Goal: Find contact information: Find contact information

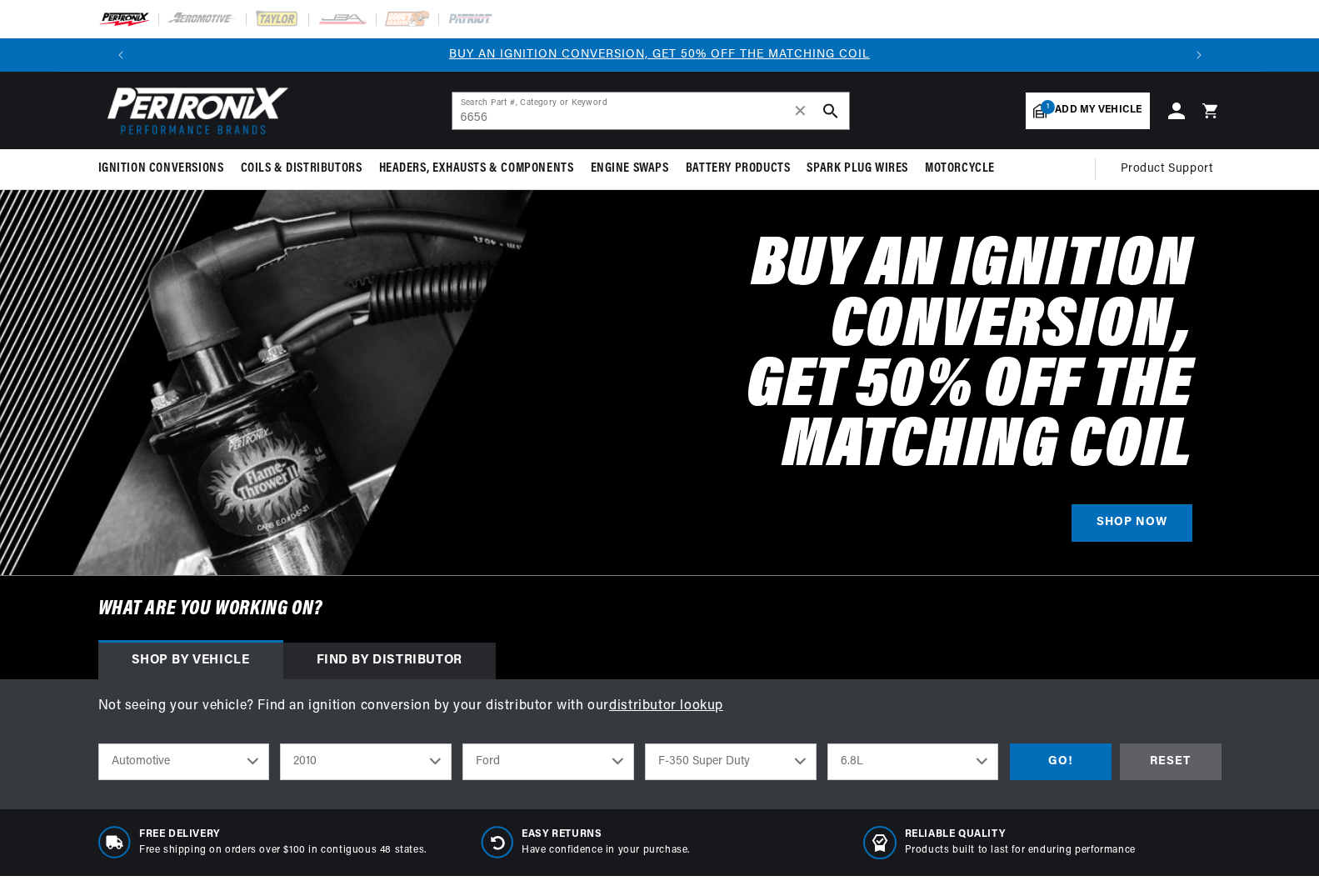
select select "2010"
select select "Ford"
select select "F-350-Super-Duty"
select select "6.8L"
type input "6656p"
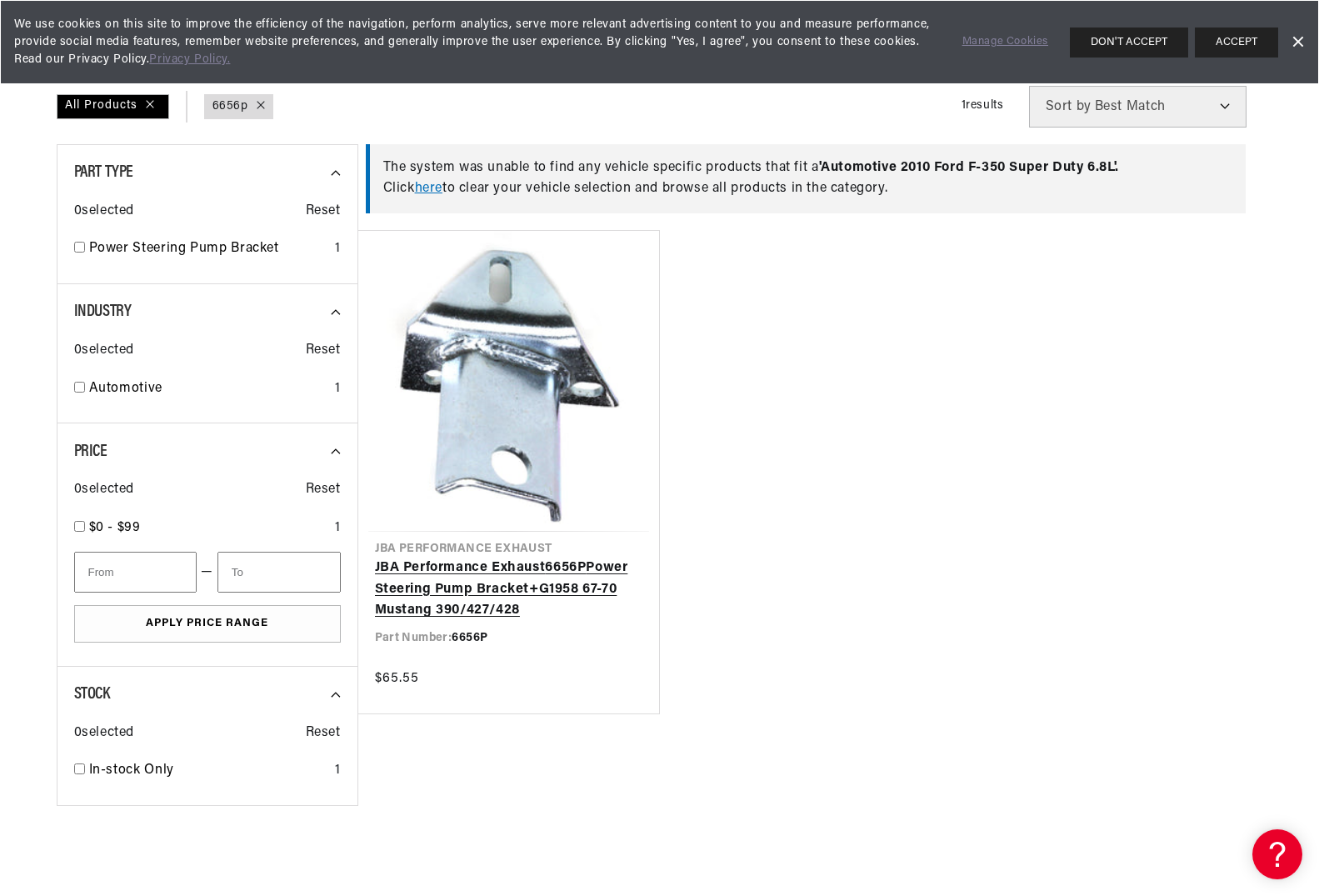
scroll to position [0, 1041]
click at [452, 569] on link "JBA Performance Exhaust 6656P Power Steering Pump Bracket+G1958 67-70 Mustang 3…" at bounding box center [508, 589] width 267 height 65
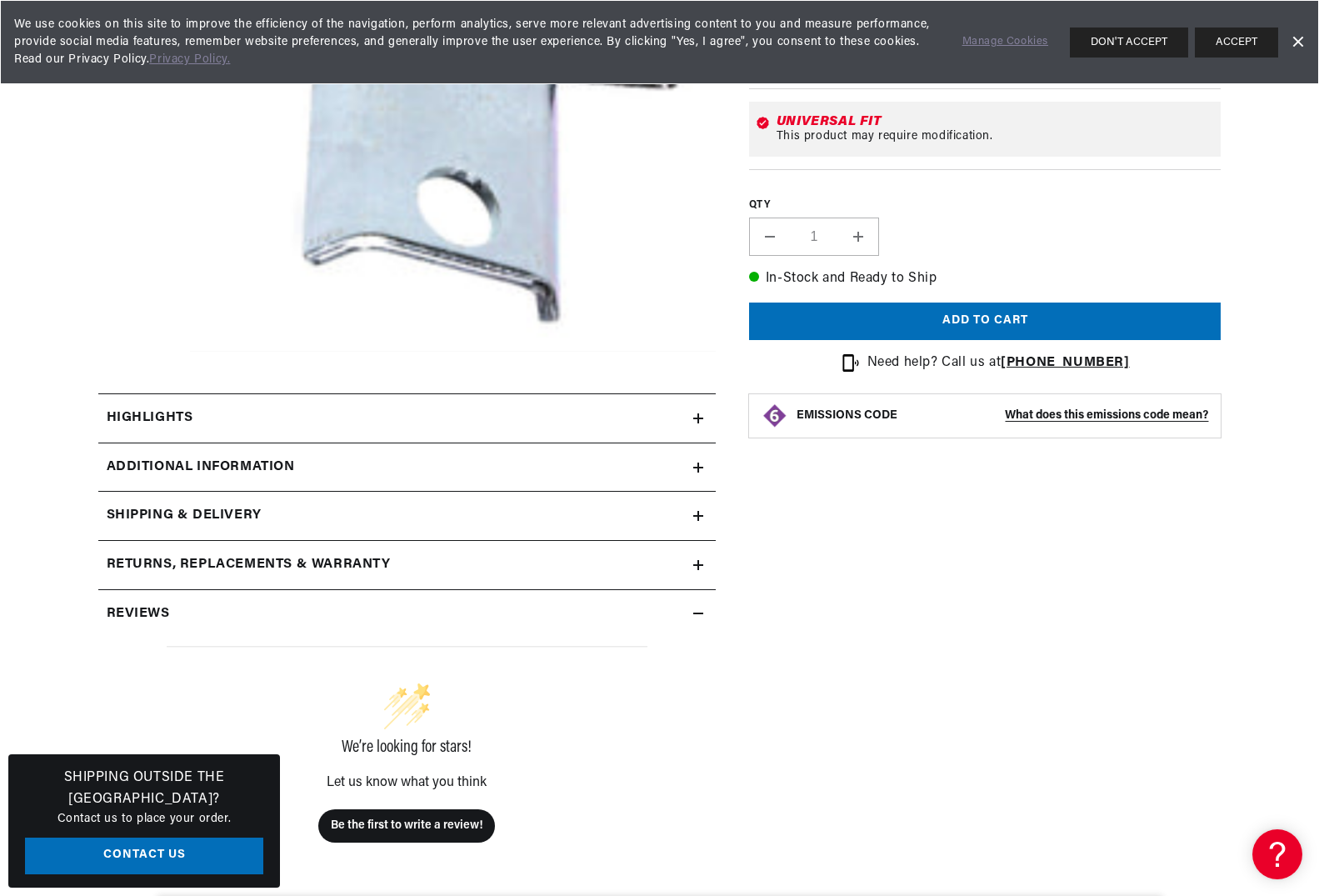
scroll to position [0, 1041]
click at [691, 420] on div "Highlights" at bounding box center [396, 418] width 595 height 21
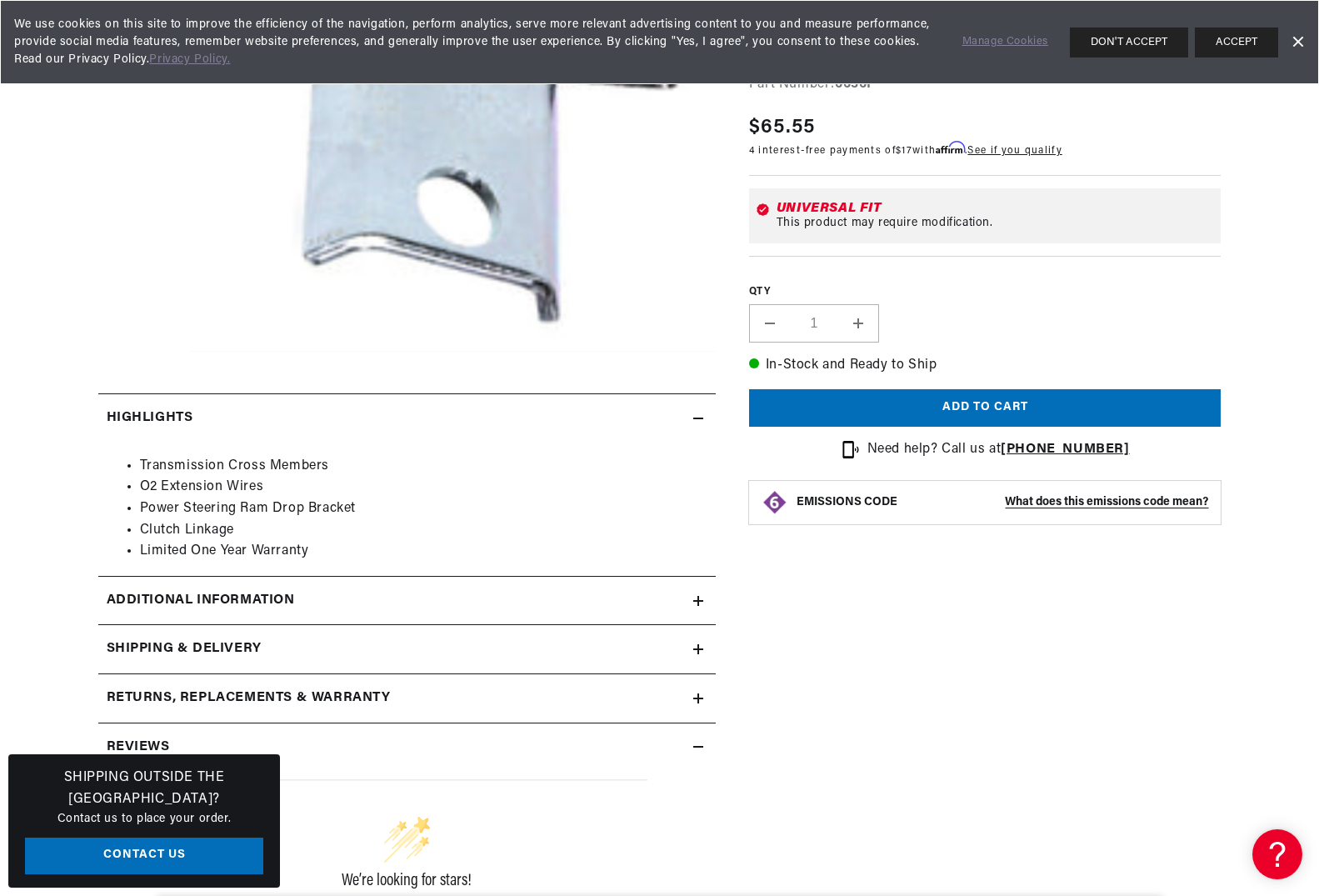
scroll to position [0, 2082]
click at [694, 599] on summary "Additional Information" at bounding box center [407, 601] width 618 height 48
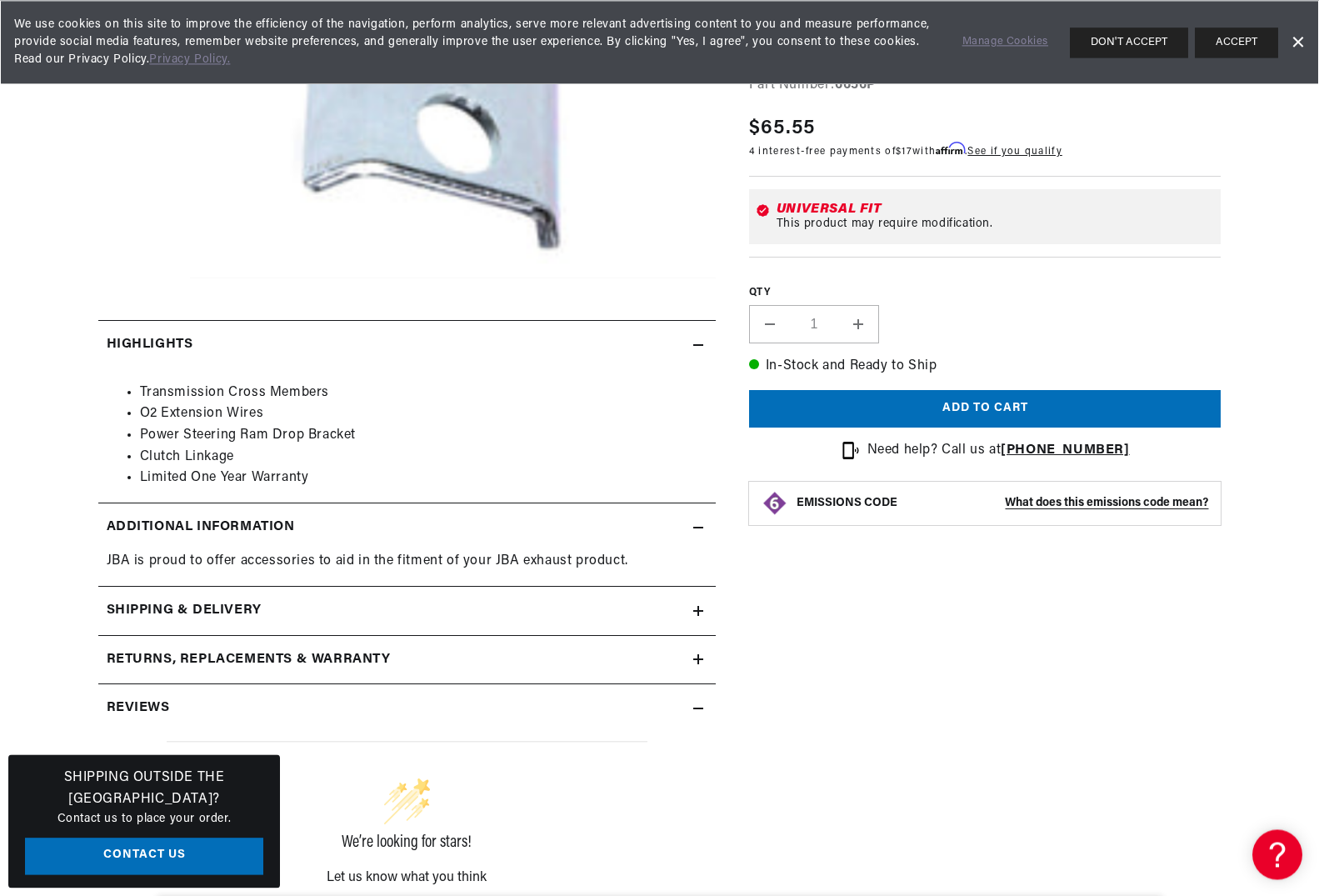
scroll to position [595, 0]
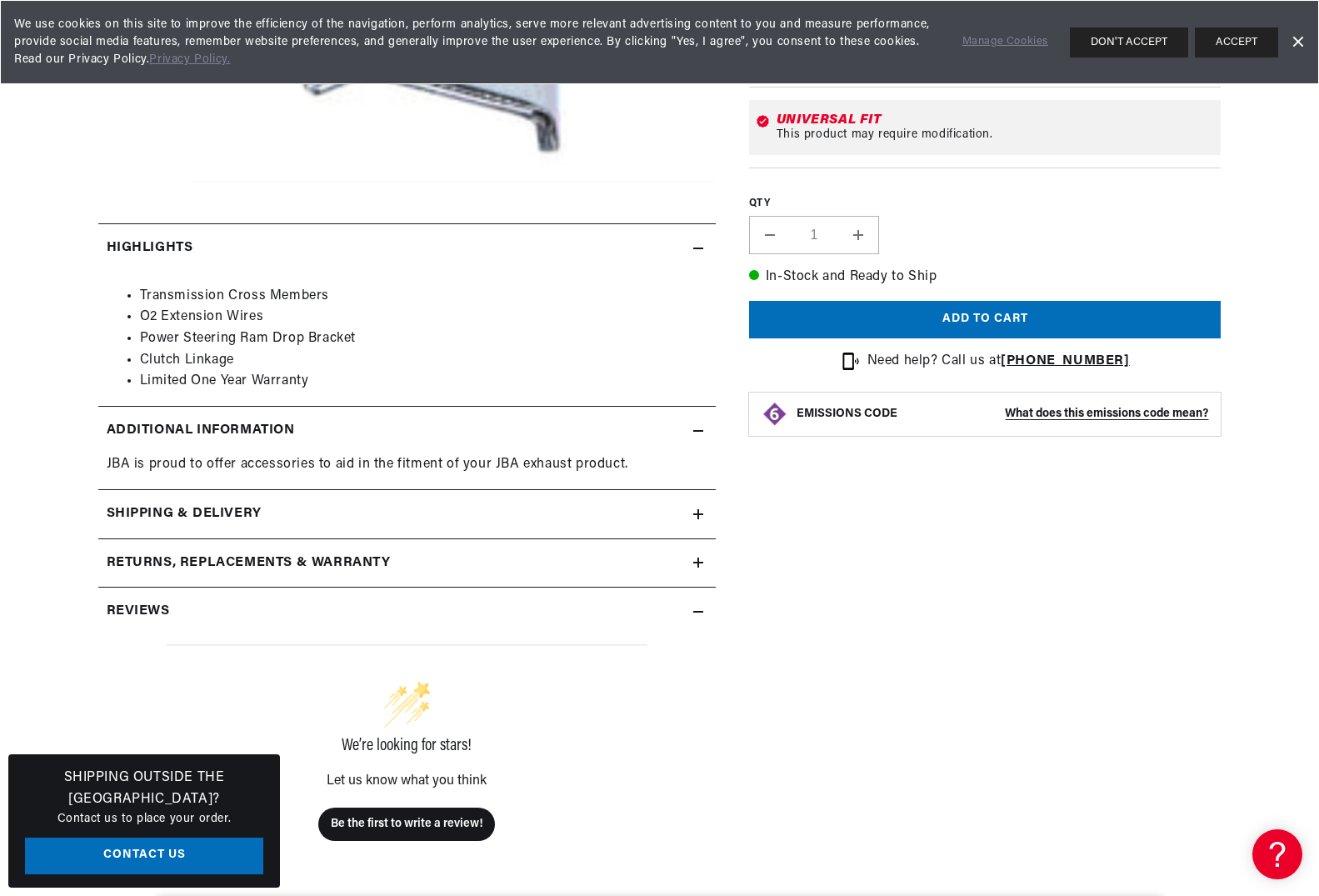
click at [699, 519] on icon at bounding box center [699, 514] width 10 height 10
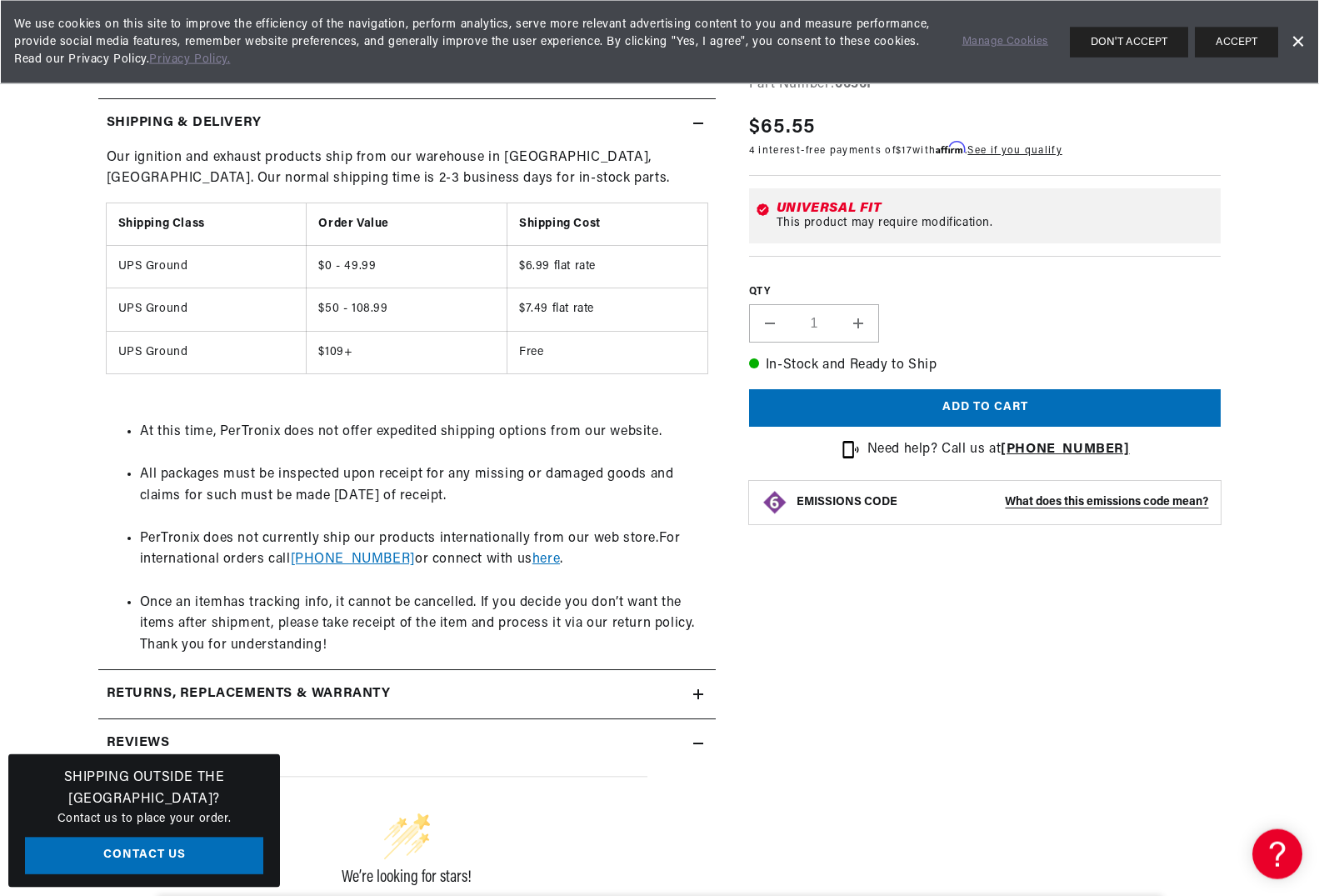
scroll to position [1189, 0]
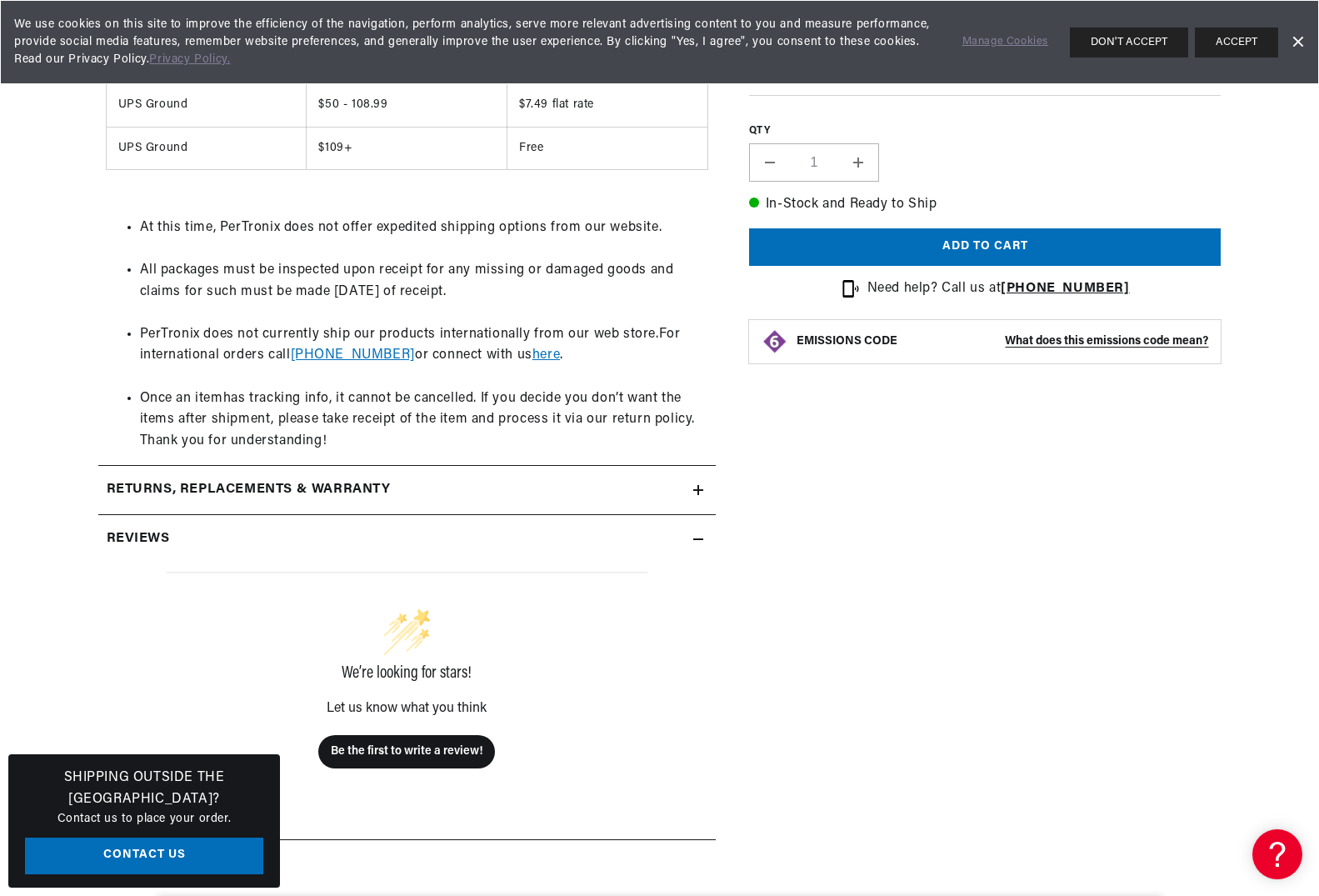
click at [694, 495] on icon at bounding box center [699, 490] width 10 height 10
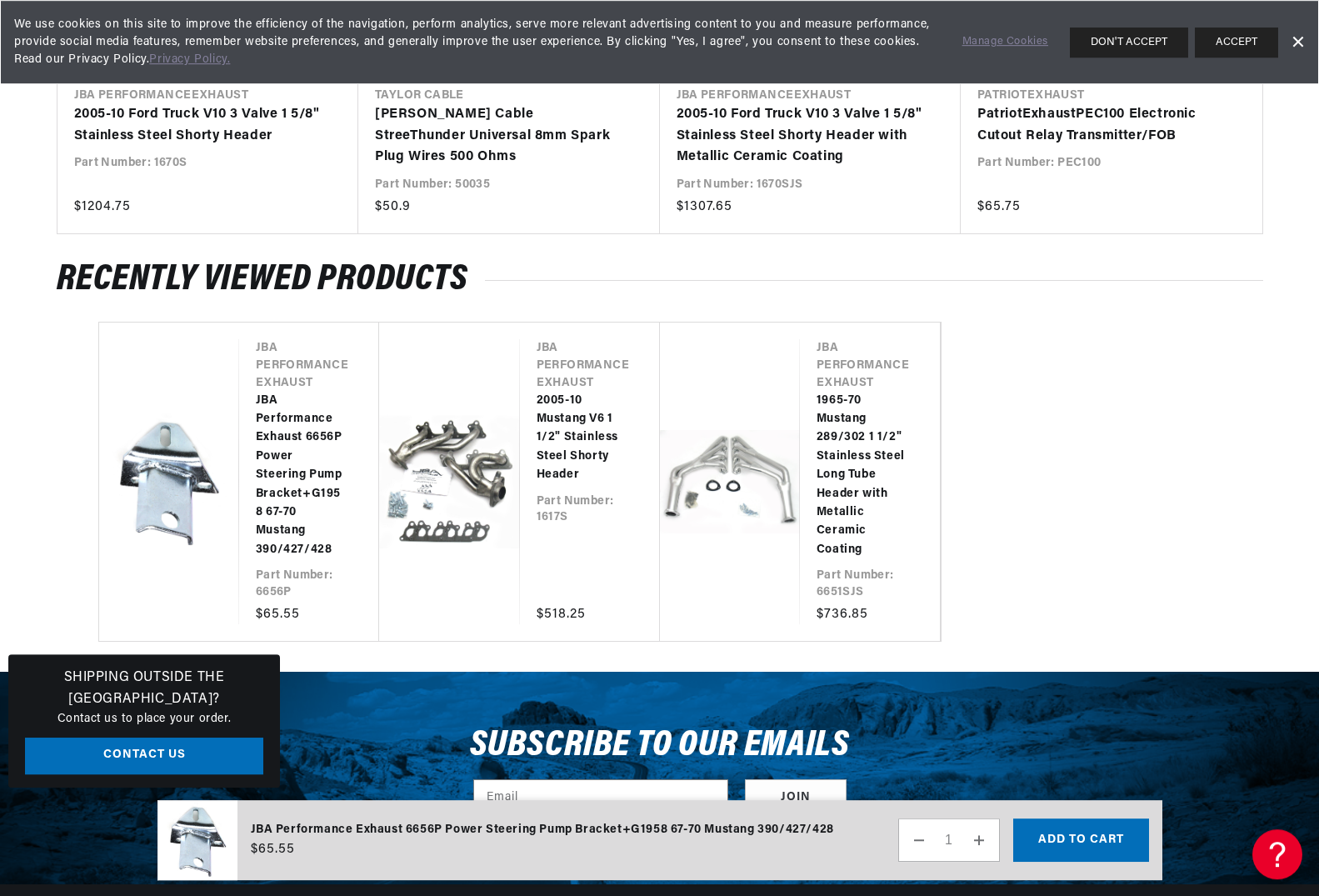
scroll to position [2973, 0]
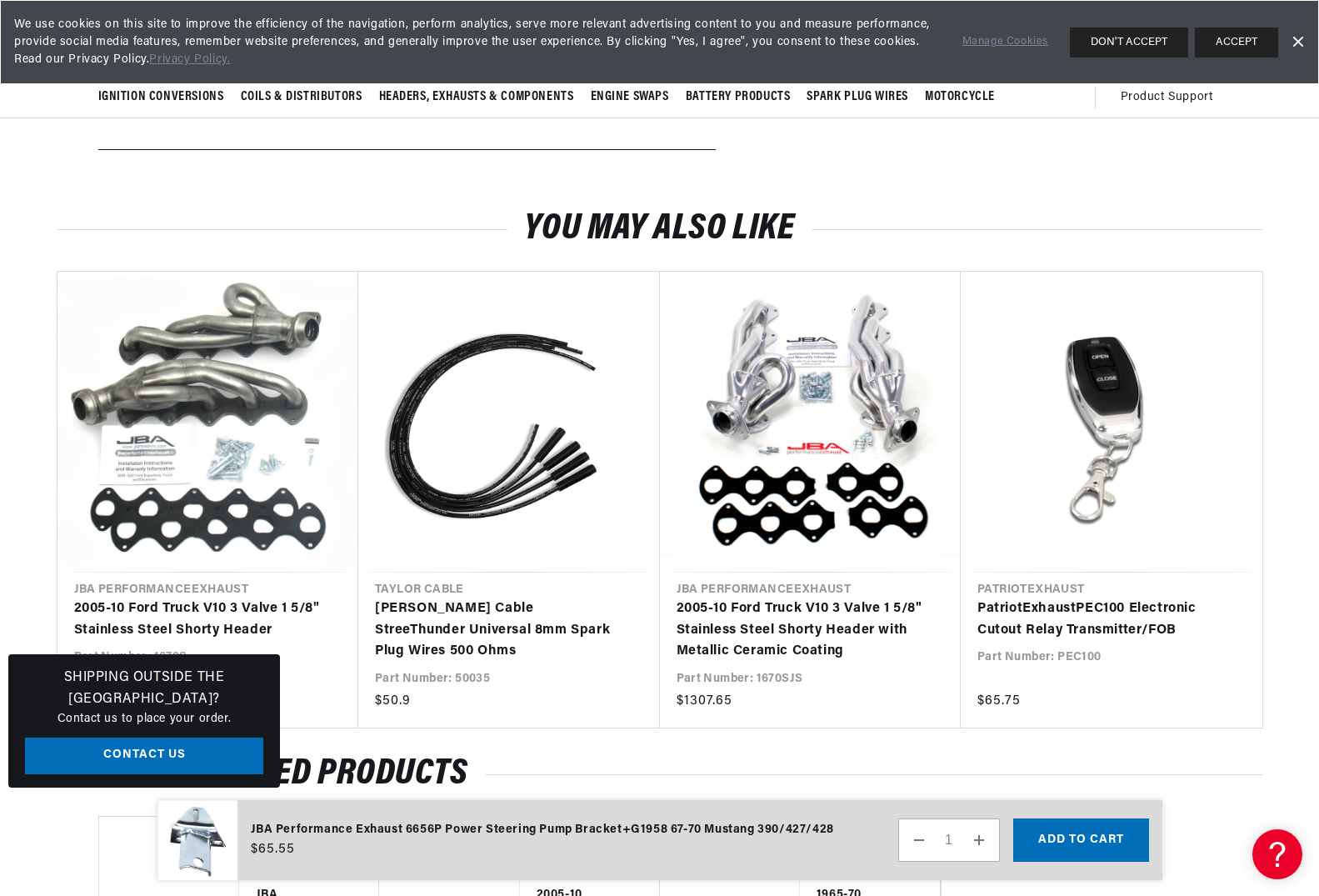
drag, startPoint x: 486, startPoint y: 508, endPoint x: 620, endPoint y: 547, distance: 139.6
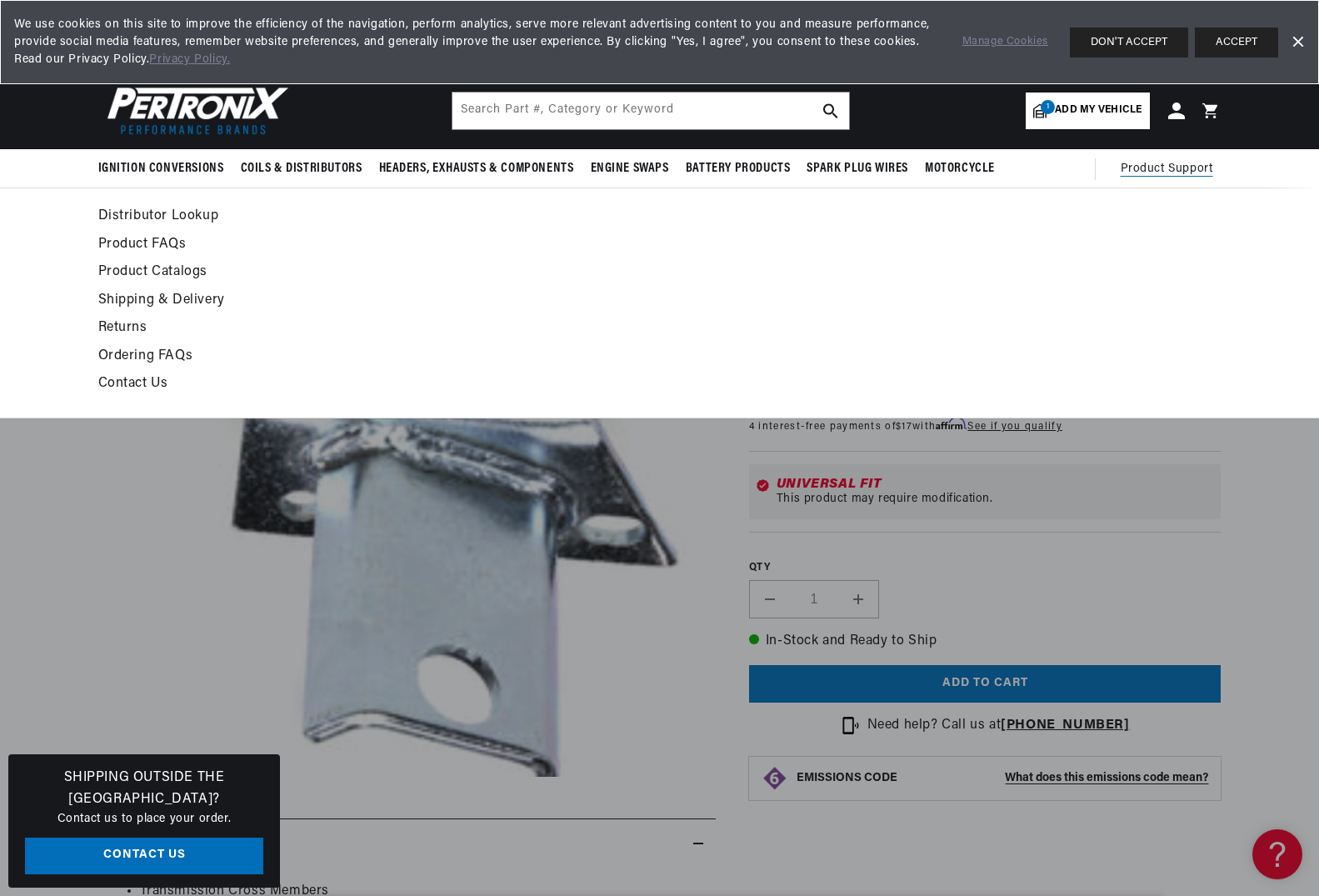
scroll to position [0, 0]
click at [137, 381] on link "Contact Us" at bounding box center [508, 384] width 819 height 23
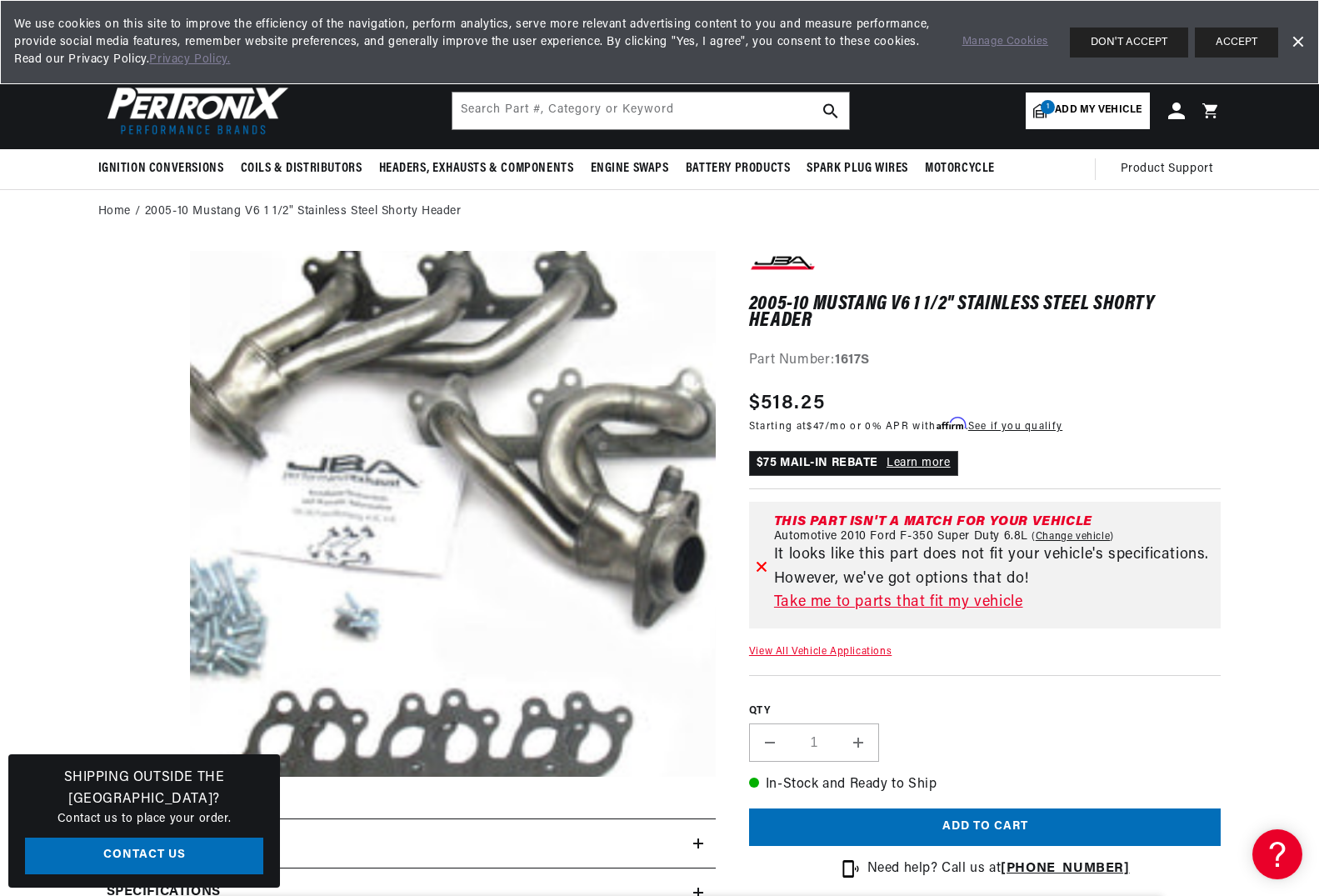
scroll to position [0, 1041]
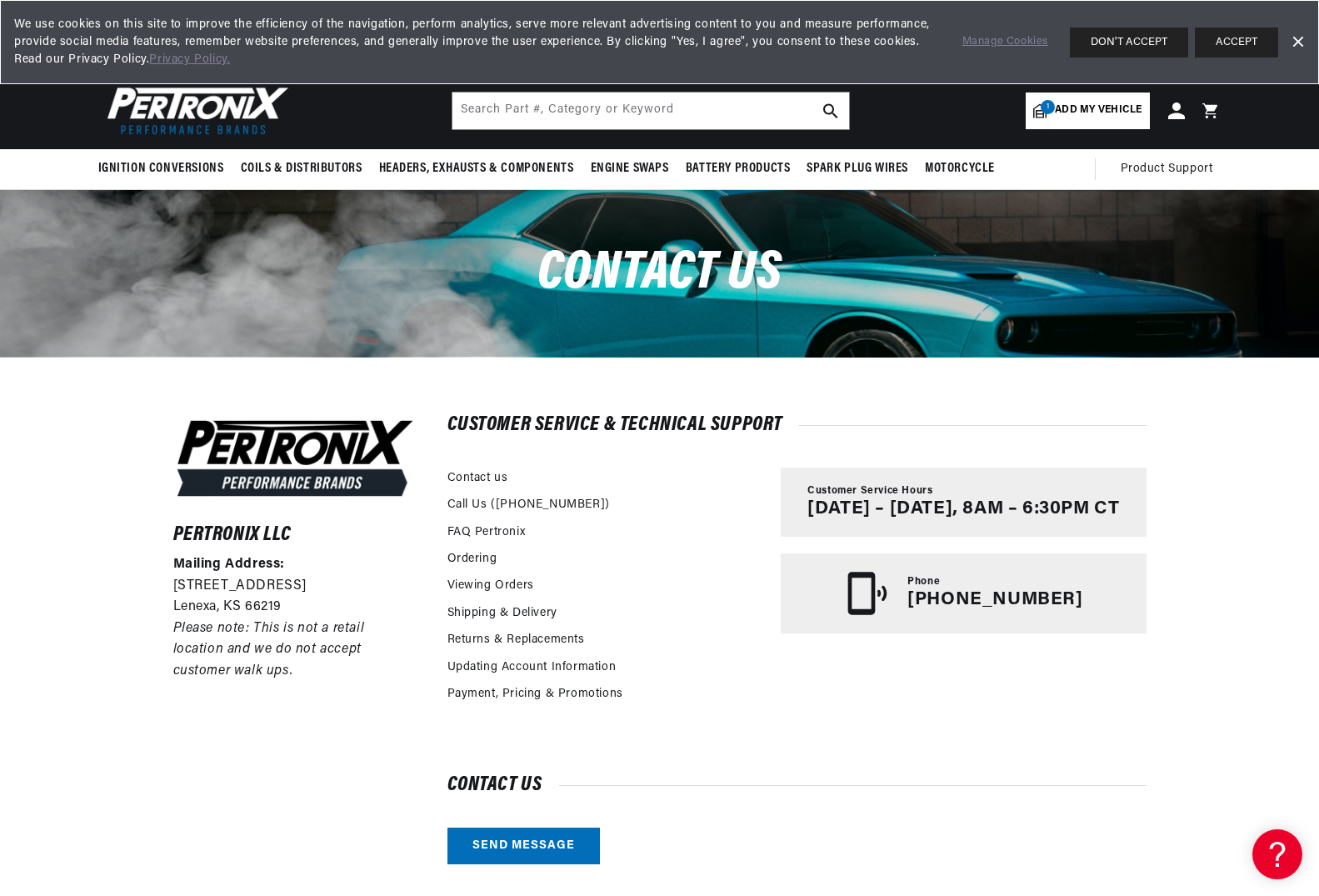
scroll to position [0, 2082]
